Goal: Task Accomplishment & Management: Use online tool/utility

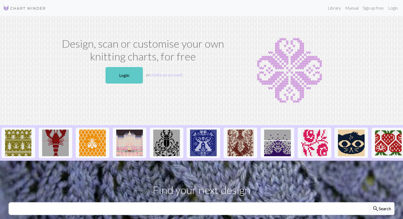
click at [122, 69] on link "Login" at bounding box center [124, 75] width 37 height 17
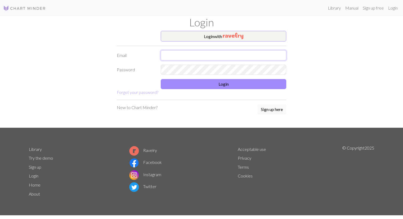
click at [167, 58] on input "text" at bounding box center [224, 55] width 126 height 10
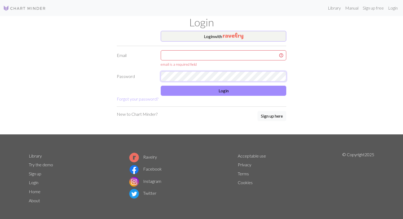
click at [184, 67] on form "Login with Email email is a required field Password Login Forgot your password?" at bounding box center [202, 66] width 170 height 71
click at [174, 56] on input "text" at bounding box center [224, 55] width 126 height 10
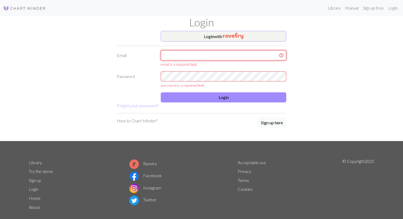
type input "[EMAIL_ADDRESS][DOMAIN_NAME]"
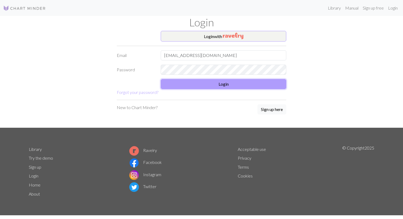
click at [207, 86] on button "Login" at bounding box center [224, 84] width 126 height 10
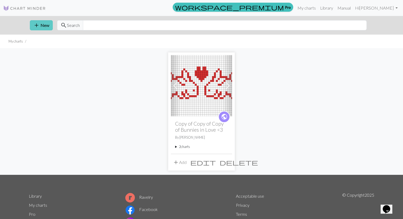
click at [45, 24] on button "add New" at bounding box center [41, 25] width 23 height 10
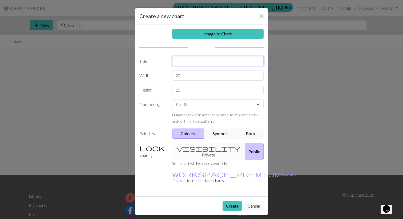
click at [192, 60] on input "text" at bounding box center [218, 61] width 92 height 10
type input "scarf"
click at [201, 78] on input "20" at bounding box center [218, 76] width 92 height 10
type input "2"
type input "40"
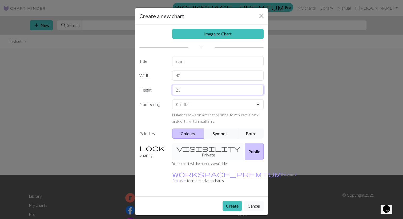
click at [200, 91] on input "20" at bounding box center [218, 90] width 92 height 10
type input "2"
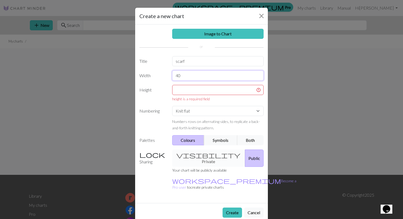
click at [194, 75] on input "40" at bounding box center [218, 76] width 92 height 10
type input "40"
click at [196, 91] on input "text" at bounding box center [218, 90] width 92 height 10
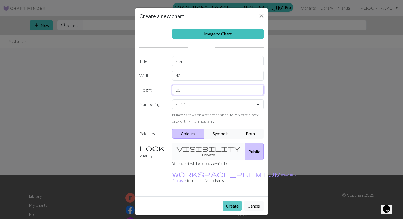
type input "35"
click at [234, 201] on button "Create" at bounding box center [232, 206] width 19 height 10
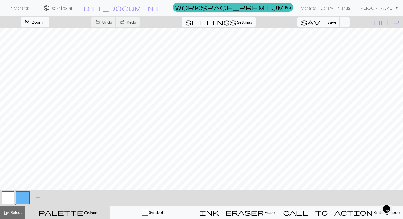
click at [83, 215] on span "Colour" at bounding box center [89, 212] width 13 height 5
click at [24, 194] on button "button" at bounding box center [22, 198] width 13 height 13
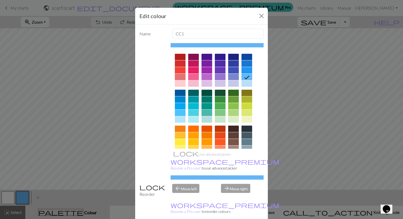
click at [195, 76] on div at bounding box center [193, 77] width 11 height 6
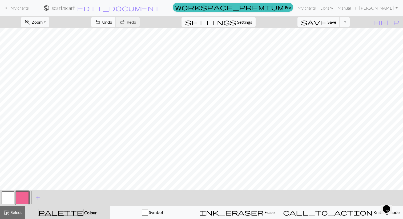
click at [116, 21] on button "undo Undo Undo" at bounding box center [103, 22] width 25 height 10
click at [116, 26] on button "undo Undo Undo" at bounding box center [103, 22] width 25 height 10
click at [6, 6] on span "keyboard_arrow_left" at bounding box center [6, 7] width 6 height 7
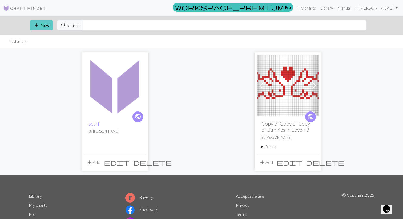
click at [37, 25] on span "add" at bounding box center [36, 25] width 6 height 7
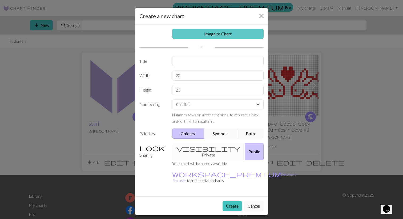
click at [187, 37] on link "Image to Chart" at bounding box center [218, 34] width 92 height 10
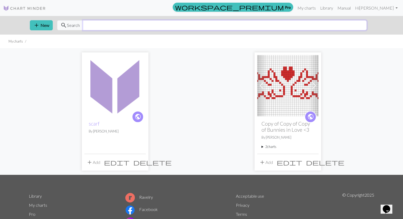
click at [98, 23] on input "text" at bounding box center [225, 25] width 284 height 10
type input "bow"
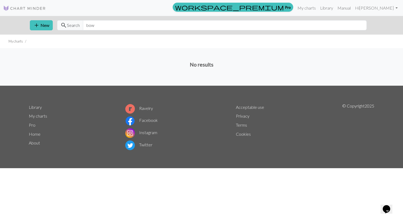
click at [37, 8] on img at bounding box center [24, 8] width 43 height 6
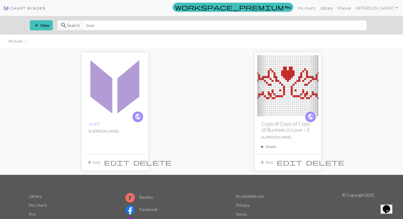
click at [335, 10] on link "Library" at bounding box center [326, 8] width 17 height 11
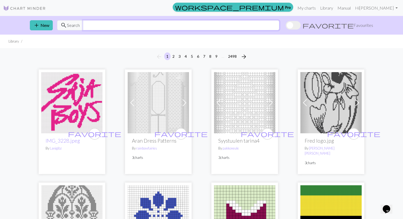
click at [279, 25] on input "text" at bounding box center [181, 25] width 197 height 10
type input "bow"
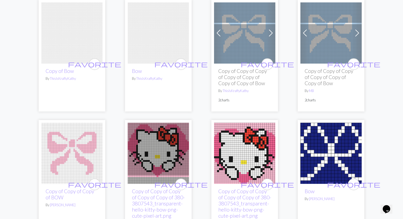
scroll to position [567, 0]
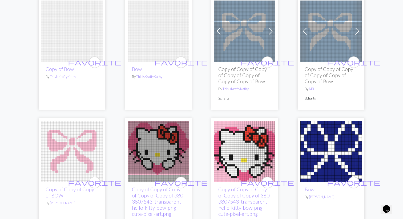
click at [80, 130] on img at bounding box center [71, 151] width 61 height 61
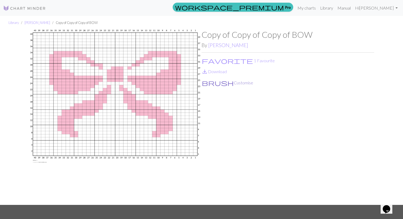
click at [209, 85] on button "brush Customise" at bounding box center [228, 82] width 52 height 7
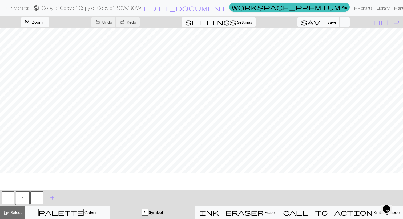
scroll to position [38, 0]
click at [43, 24] on span "Zoom" at bounding box center [37, 21] width 11 height 5
click at [31, 22] on span "zoom_in" at bounding box center [27, 21] width 6 height 7
click at [48, 36] on button "Fit all" at bounding box center [42, 34] width 42 height 9
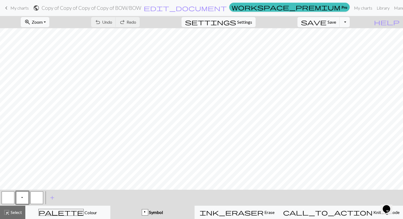
scroll to position [0, 0]
click at [136, 21] on div "undo Undo Undo redo Redo Redo" at bounding box center [115, 22] width 57 height 12
click at [135, 24] on div "undo Undo Undo redo Redo Redo" at bounding box center [115, 22] width 57 height 12
click at [136, 22] on div "undo Undo Undo redo Redo Redo" at bounding box center [115, 22] width 57 height 12
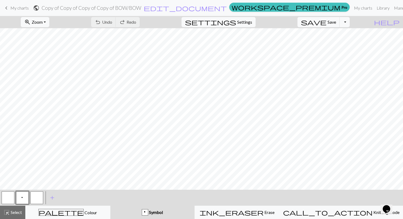
click at [144, 22] on div "undo Undo Undo redo Redo Redo" at bounding box center [115, 22] width 57 height 12
click at [144, 19] on div "undo Undo Undo redo Redo Redo" at bounding box center [115, 22] width 57 height 12
click at [135, 26] on div "undo Undo Undo redo Redo Redo" at bounding box center [115, 22] width 57 height 12
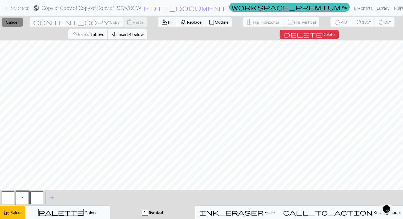
click at [18, 21] on span "Cancel" at bounding box center [12, 21] width 13 height 5
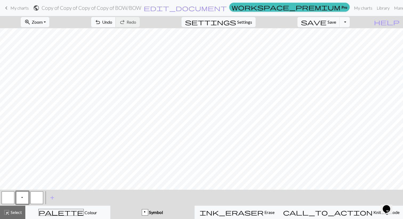
click at [101, 23] on span "undo" at bounding box center [98, 21] width 6 height 7
click at [10, 213] on span "highlight_alt" at bounding box center [6, 212] width 6 height 7
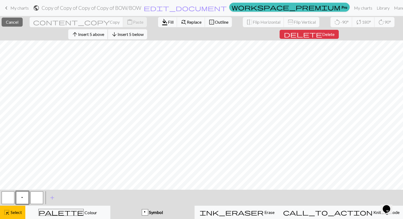
click at [95, 35] on span "Insert 5 above" at bounding box center [91, 34] width 26 height 5
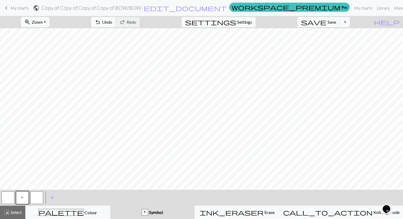
click at [101, 22] on span "undo" at bounding box center [98, 21] width 6 height 7
click at [236, 25] on span "settings" at bounding box center [210, 21] width 51 height 7
select select "aran"
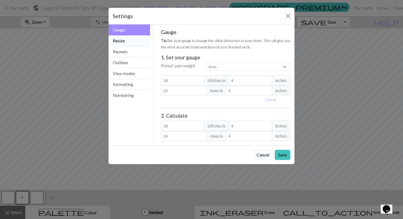
click at [133, 39] on button "Resize" at bounding box center [130, 40] width 42 height 11
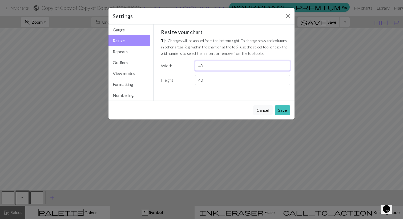
click at [231, 65] on input "40" at bounding box center [242, 66] width 95 height 10
click at [219, 85] on input "40" at bounding box center [242, 80] width 95 height 10
click at [205, 69] on input "40" at bounding box center [242, 66] width 95 height 10
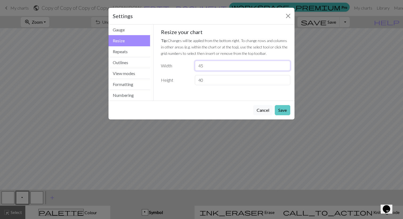
type input "45"
click at [285, 112] on button "Save" at bounding box center [282, 110] width 15 height 10
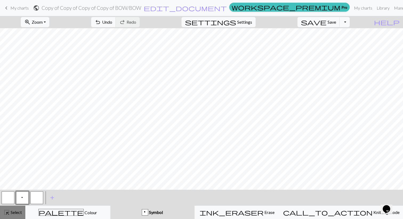
click at [7, 208] on button "highlight_alt Select Select" at bounding box center [12, 212] width 25 height 13
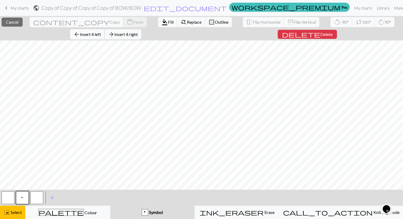
click at [101, 35] on span "Insert 4 left" at bounding box center [90, 34] width 21 height 5
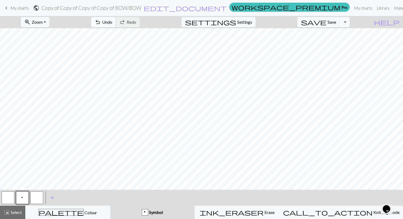
click at [101, 19] on span "undo" at bounding box center [98, 21] width 6 height 7
click at [9, 215] on span "highlight_alt" at bounding box center [6, 212] width 6 height 7
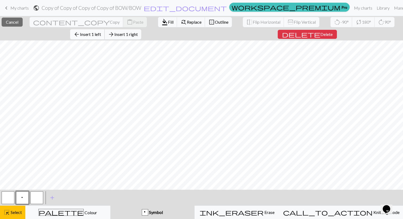
click at [97, 32] on span "Insert 1 left" at bounding box center [90, 34] width 21 height 5
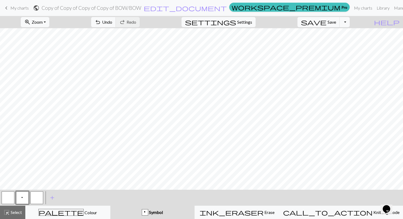
click at [141, 8] on h2 "Copy of Copy of Copy of Copy of BOW / BOW" at bounding box center [92, 8] width 100 height 6
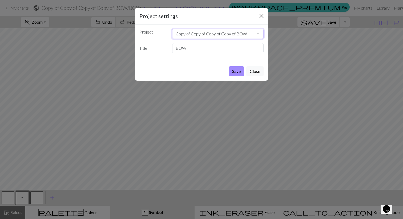
click at [206, 32] on select "Copy of Copy of Copy of Copy of BOW scarf Copy of Copy of Copy of Bunnies in Lo…" at bounding box center [218, 34] width 92 height 10
select select "68adbef000f973f523cf70c9"
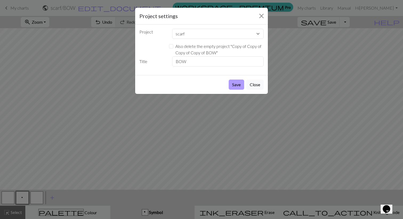
click at [238, 83] on button "Save" at bounding box center [236, 85] width 15 height 10
